Goal: Task Accomplishment & Management: Manage account settings

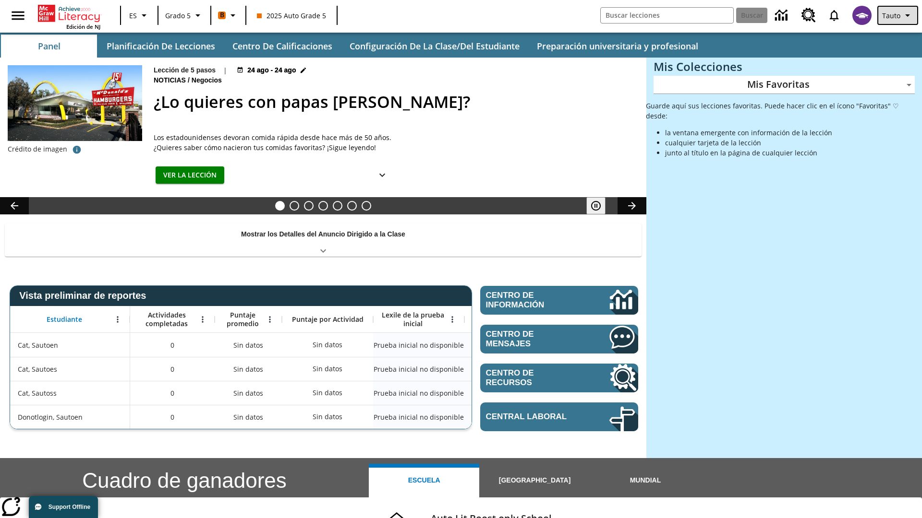
click at [898, 15] on span "Tauto" at bounding box center [891, 16] width 18 height 10
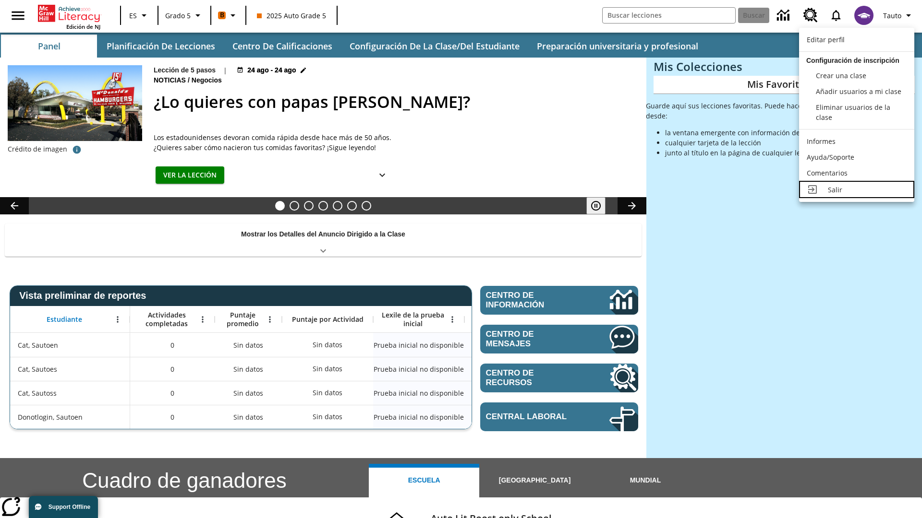
click at [856, 190] on div "Salir" at bounding box center [867, 190] width 79 height 10
